Goal: Information Seeking & Learning: Learn about a topic

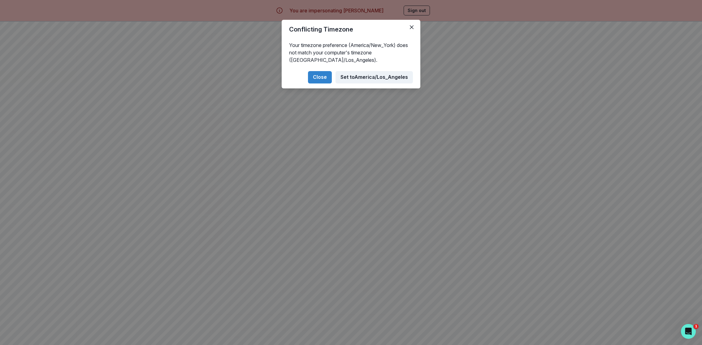
click at [357, 75] on button "Set to [GEOGRAPHIC_DATA]/Los_Angeles" at bounding box center [374, 77] width 77 height 12
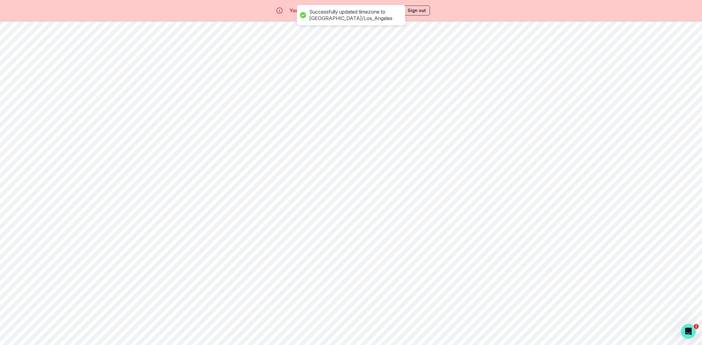
scroll to position [21, 0]
click at [360, 280] on p "[PERSON_NAME] History College Transition Mentorship" at bounding box center [389, 282] width 112 height 5
click at [423, 12] on button "Sign out" at bounding box center [417, 11] width 26 height 10
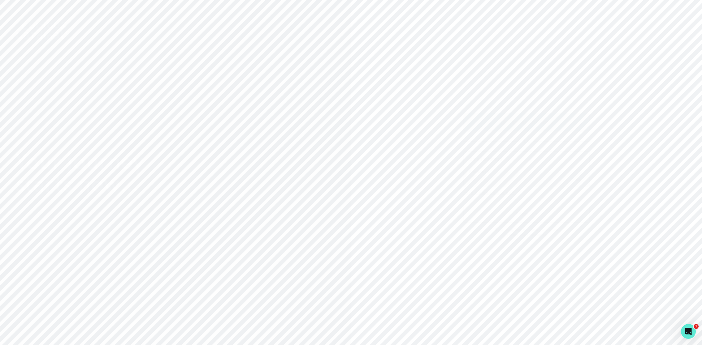
click at [488, 122] on div "Sign in with Google" at bounding box center [526, 122] width 111 height 7
